Goal: Connect with others: Connect with others

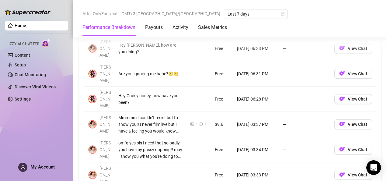
scroll to position [617, 0]
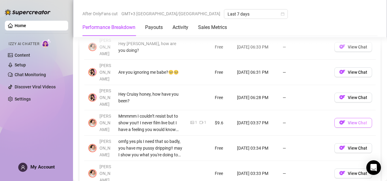
click at [348, 120] on span "View Chat" at bounding box center [357, 122] width 19 height 5
click at [344, 118] on button "View Chat" at bounding box center [354, 123] width 38 height 10
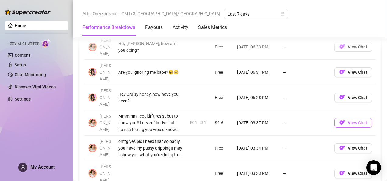
click at [344, 118] on button "View Chat" at bounding box center [354, 123] width 38 height 10
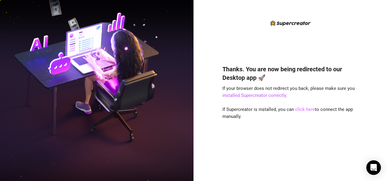
click at [308, 108] on link "click here" at bounding box center [305, 109] width 20 height 5
click at [301, 109] on link "click here" at bounding box center [305, 109] width 20 height 5
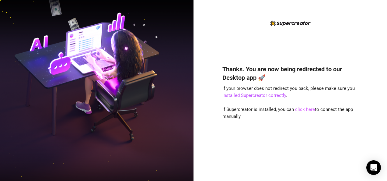
click at [301, 109] on link "click here" at bounding box center [305, 109] width 20 height 5
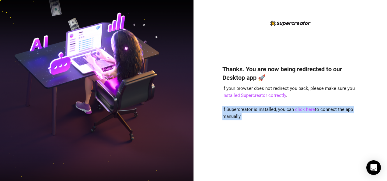
drag, startPoint x: 301, startPoint y: 109, endPoint x: 310, endPoint y: 141, distance: 32.9
click at [310, 141] on div "Thanks. You are now being redirected to our Desktop app 🚀 If your browser does …" at bounding box center [291, 114] width 136 height 115
click at [316, 109] on span "If Supercreator is installed, you can click here to connect the app manually." at bounding box center [288, 113] width 131 height 13
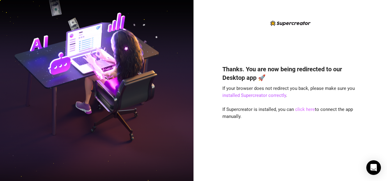
click at [308, 111] on link "click here" at bounding box center [305, 109] width 20 height 5
